Goal: Task Accomplishment & Management: Use online tool/utility

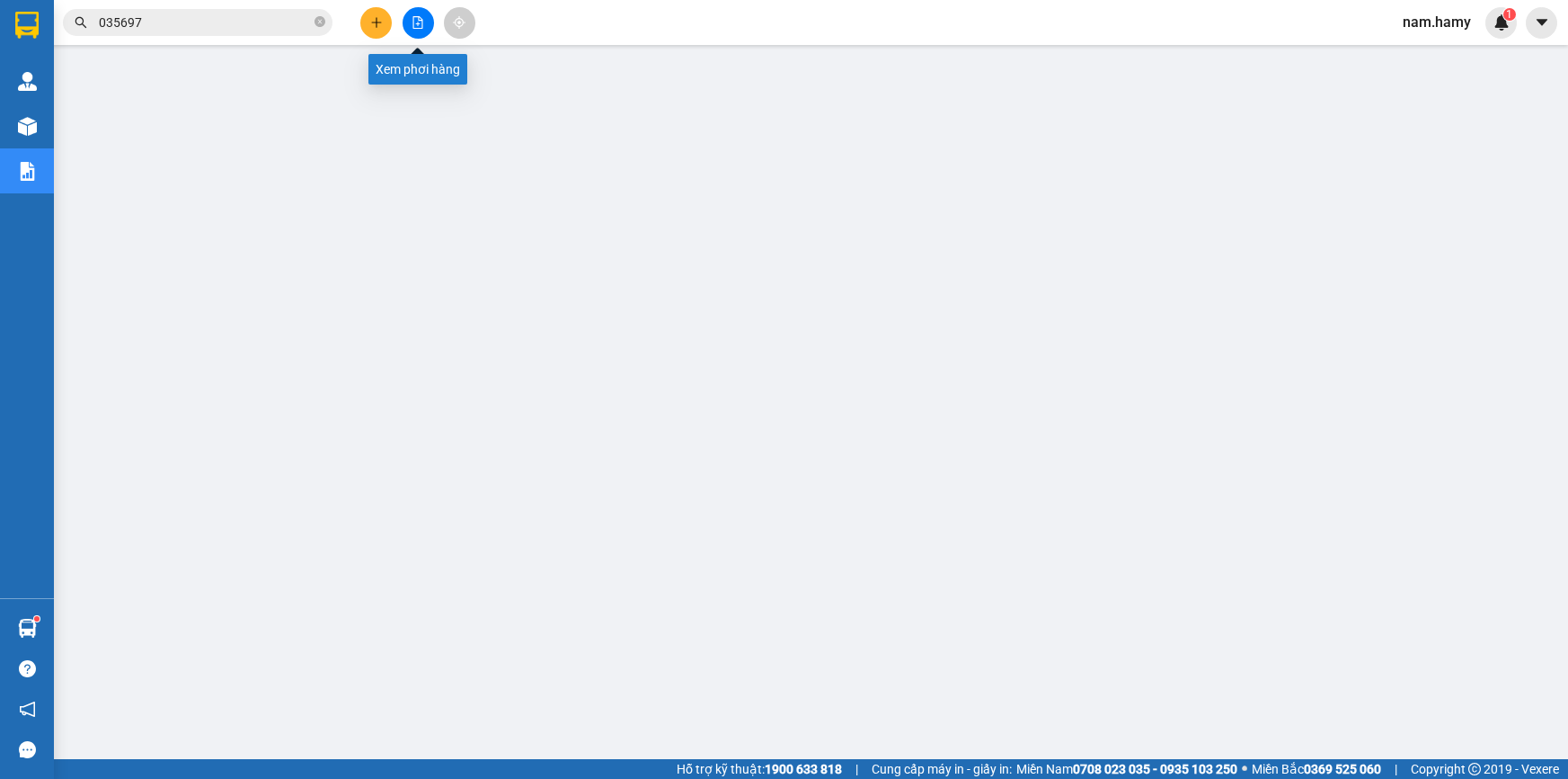
click at [413, 21] on icon "file-add" at bounding box center [418, 22] width 10 height 13
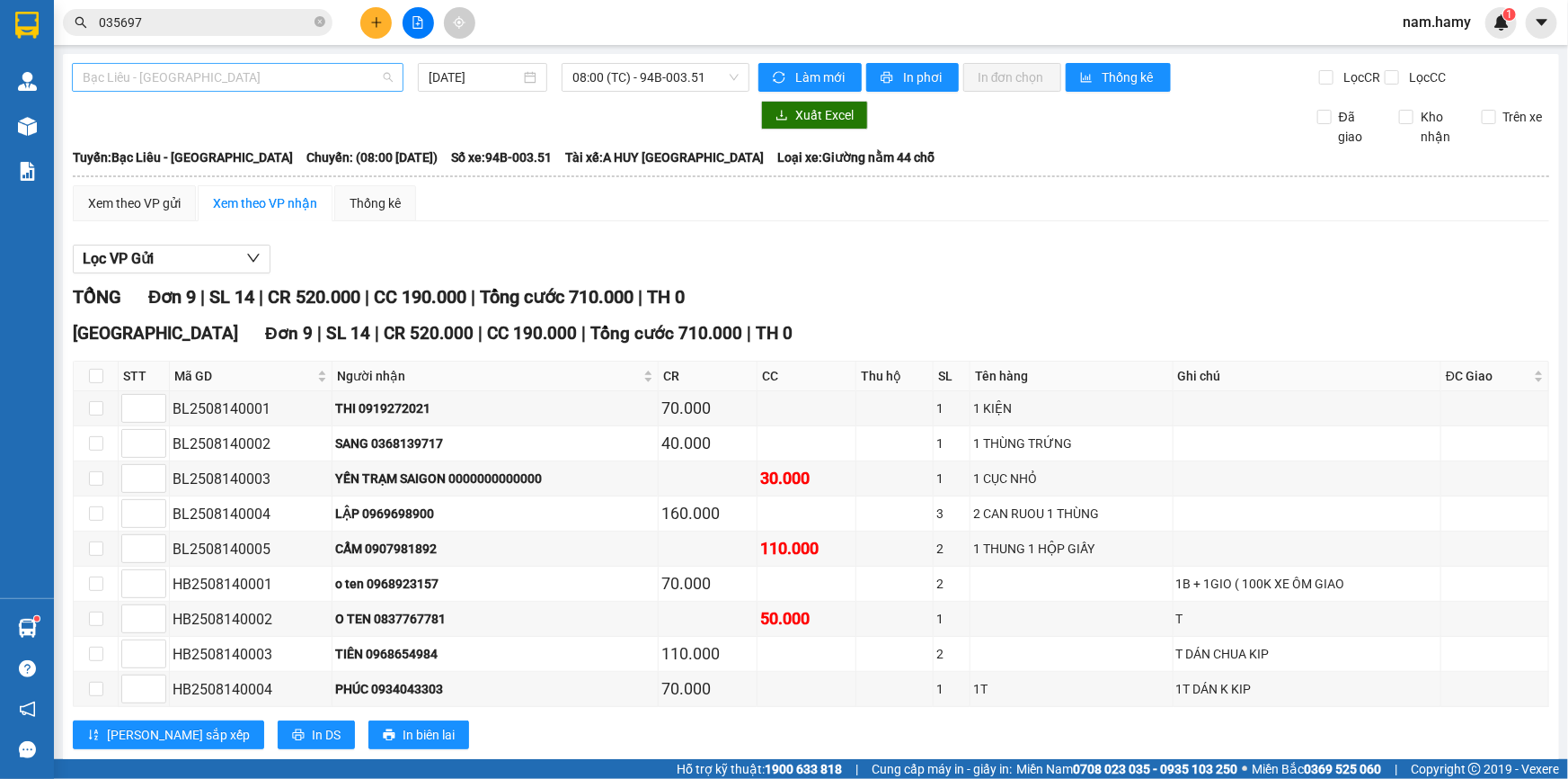
click at [318, 75] on span "Bạc Liêu - [GEOGRAPHIC_DATA]" at bounding box center [238, 77] width 310 height 27
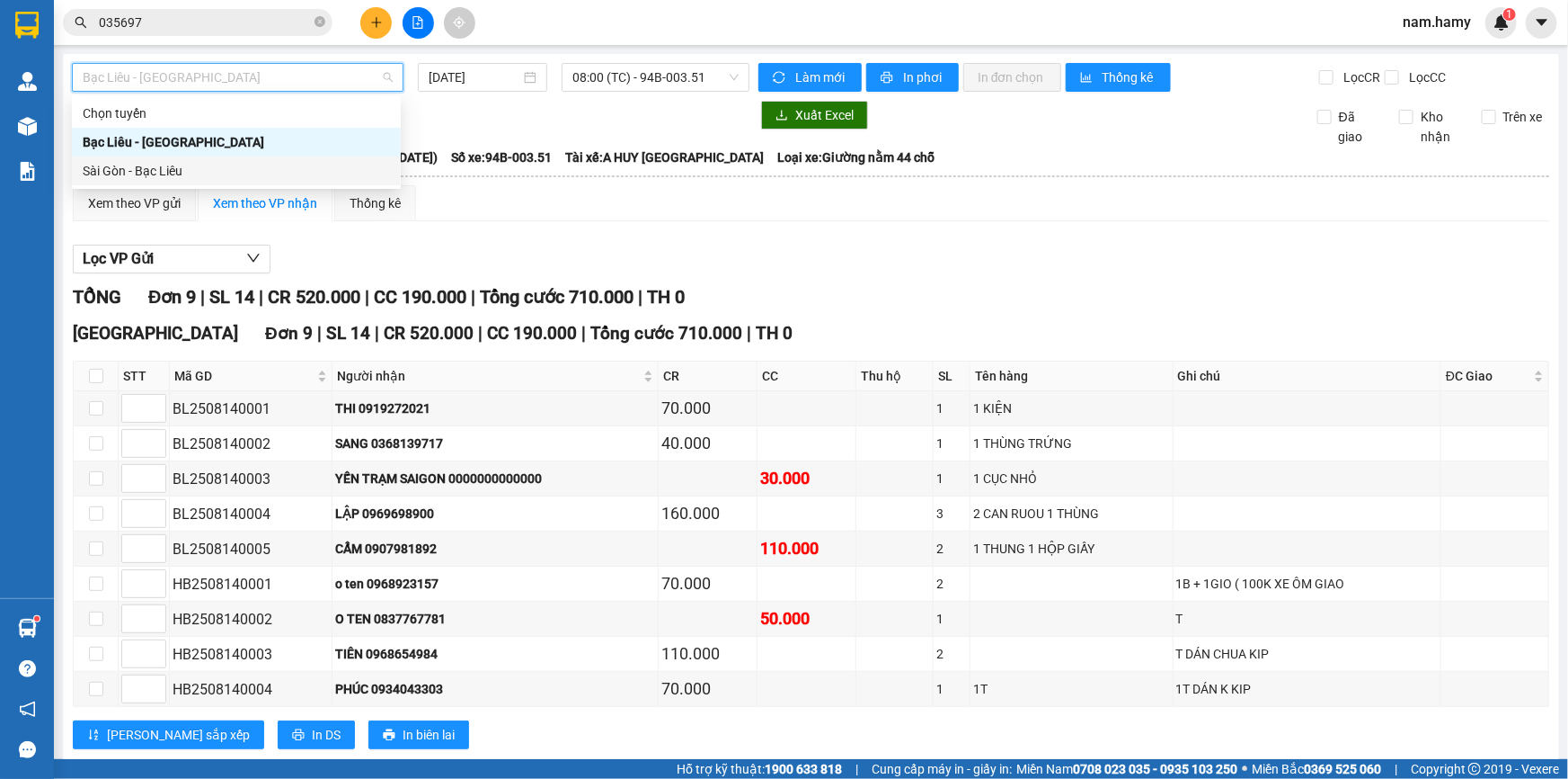
click at [352, 163] on div "Sài Gòn - Bạc Liêu" at bounding box center [237, 171] width 307 height 20
type input "[DATE]"
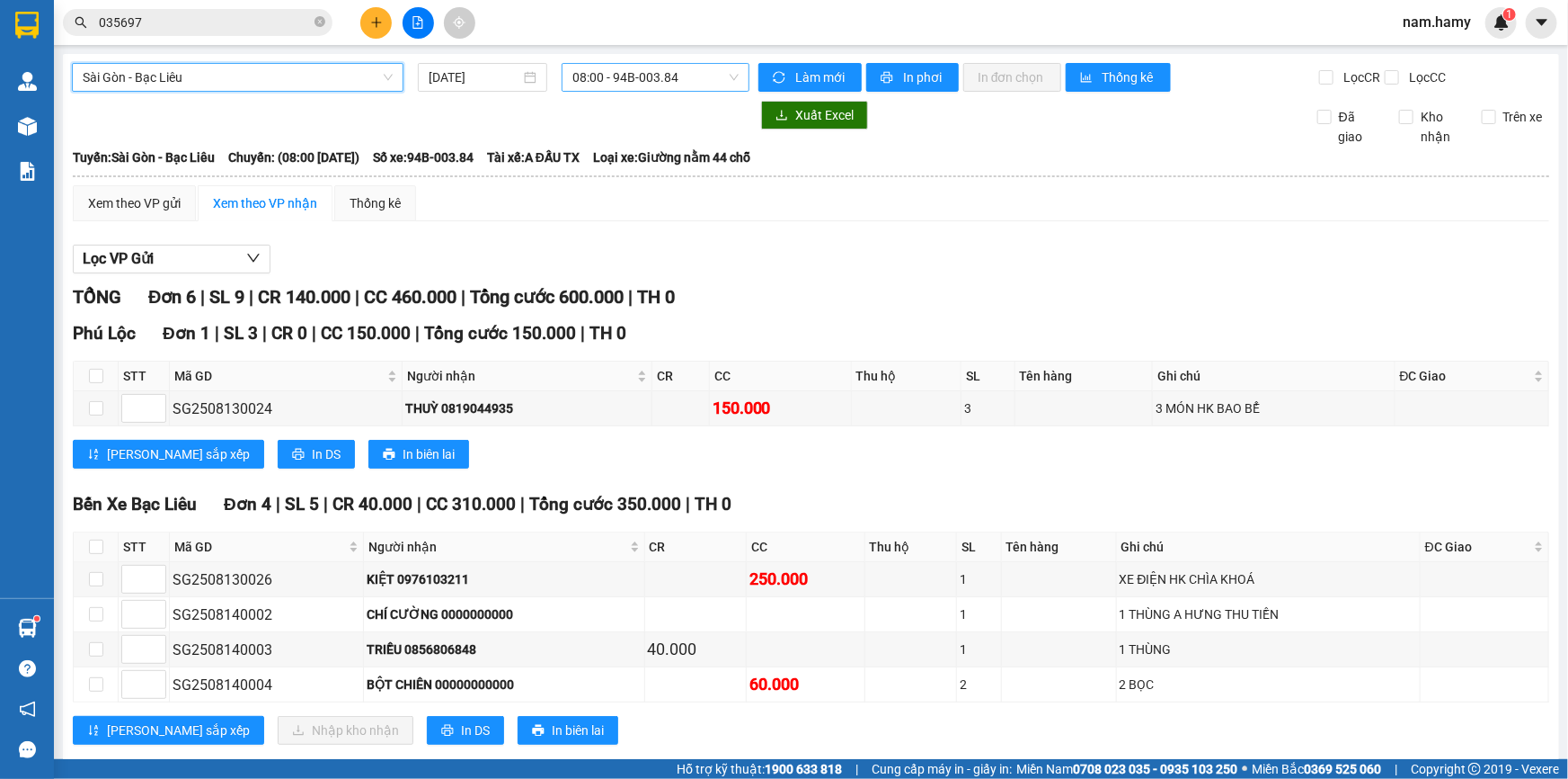
click at [608, 81] on span "08:00 - 94B-003.84" at bounding box center [655, 77] width 167 height 27
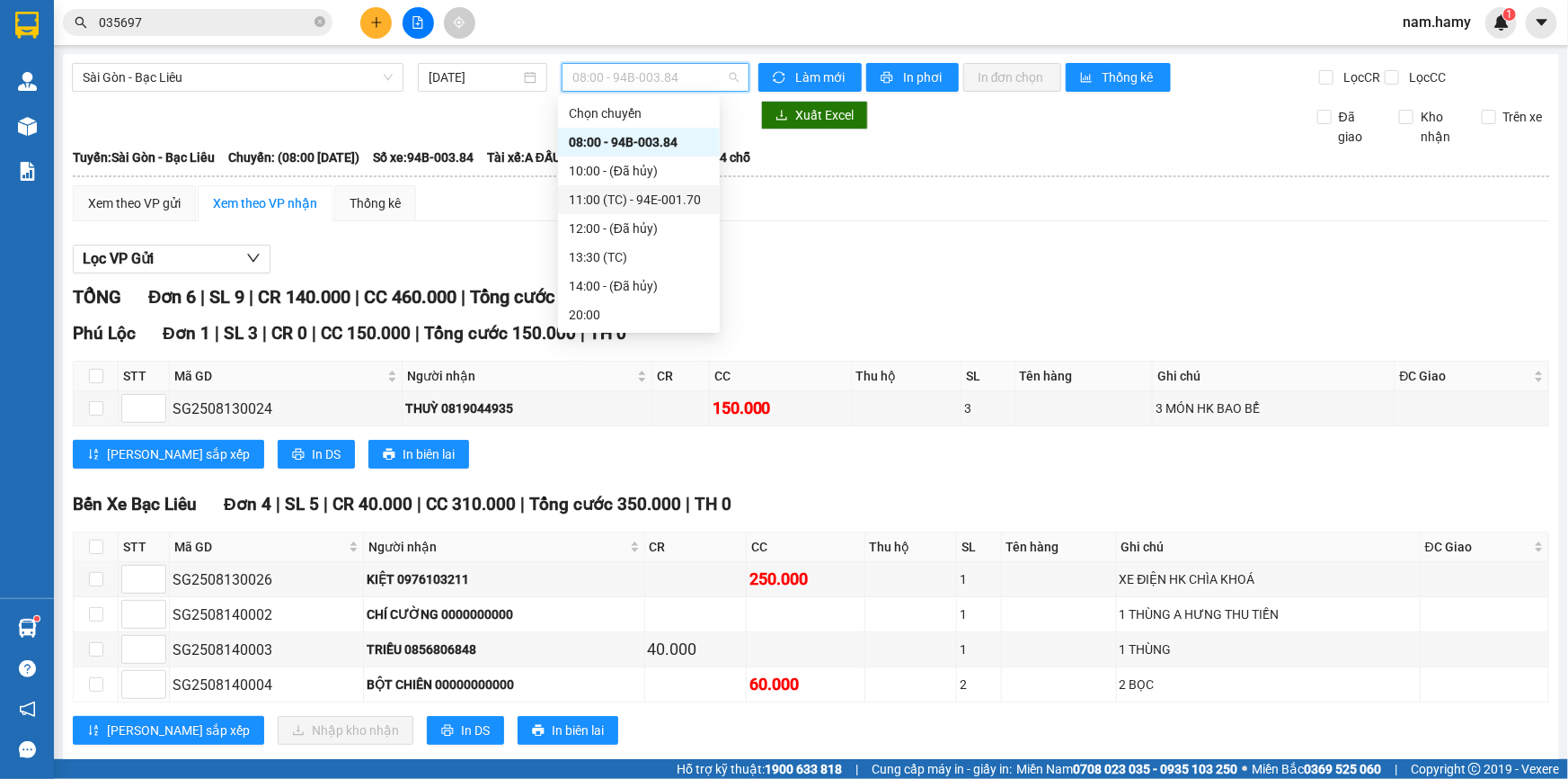
click at [636, 192] on div "11:00 (TC) - 94E-001.70" at bounding box center [639, 199] width 140 height 20
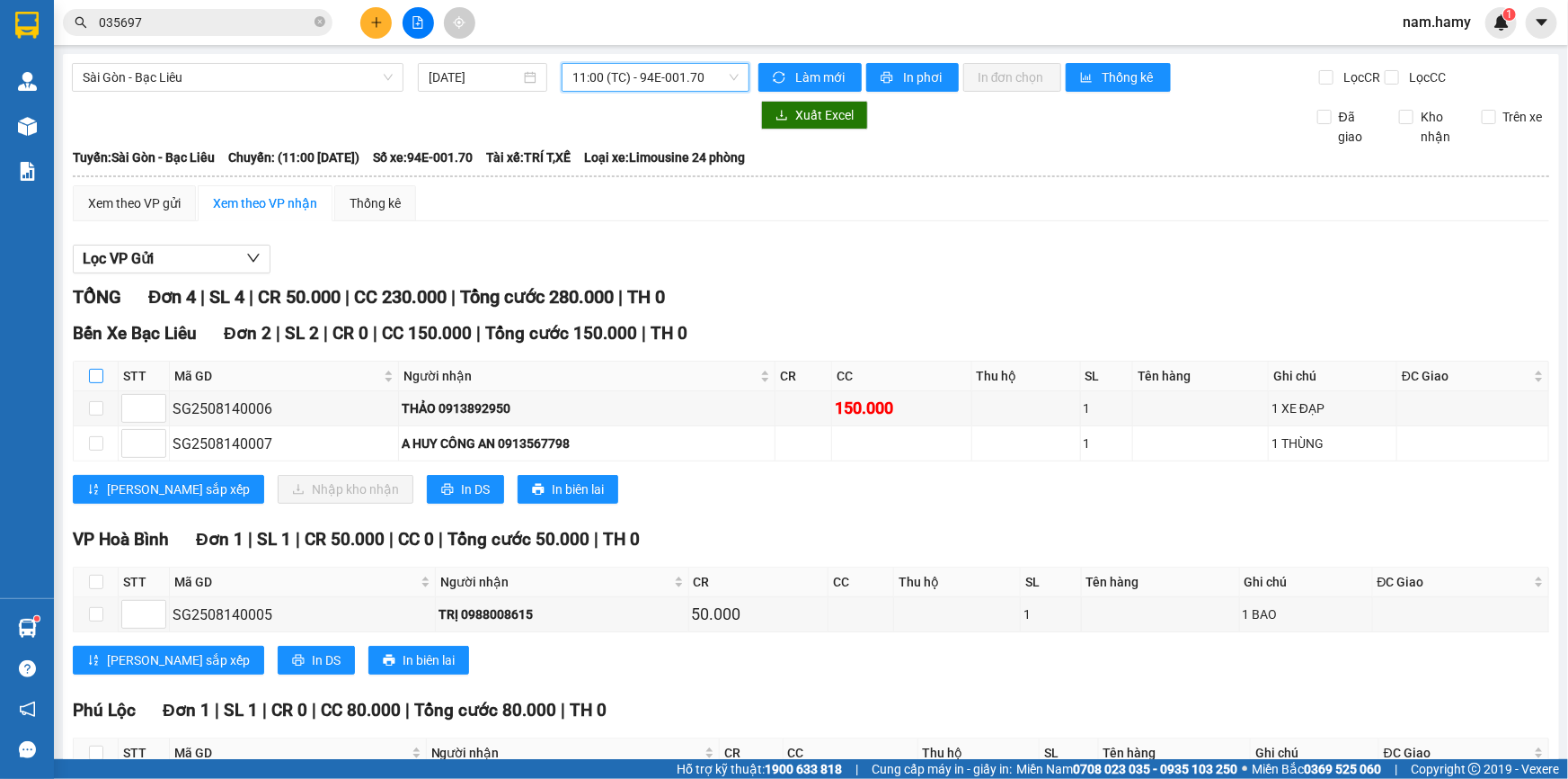
click at [99, 379] on input "checkbox" at bounding box center [96, 376] width 15 height 15
checkbox input "true"
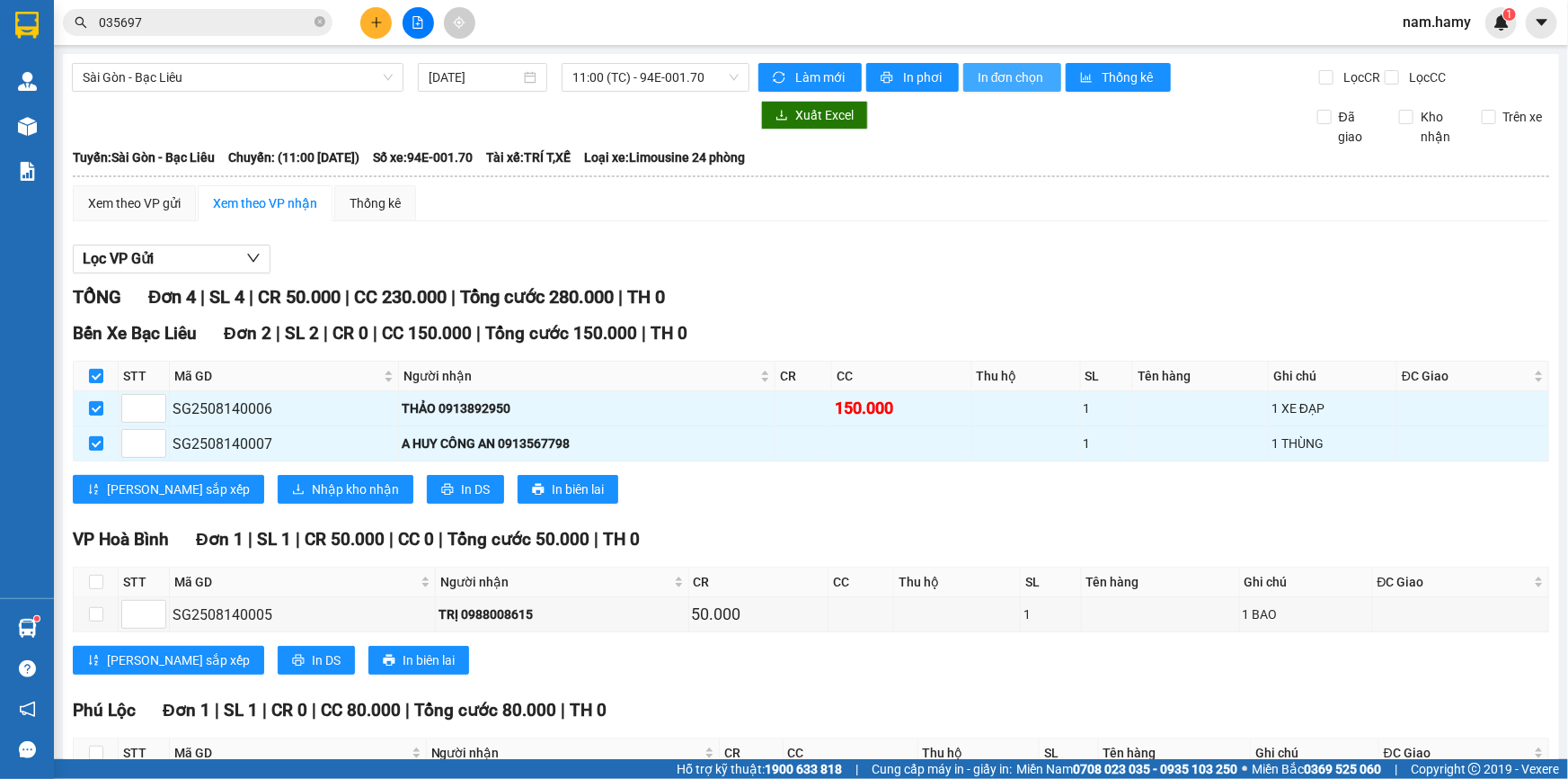
click at [997, 71] on span "In đơn chọn" at bounding box center [1012, 77] width 69 height 20
